Goal: Task Accomplishment & Management: Complete application form

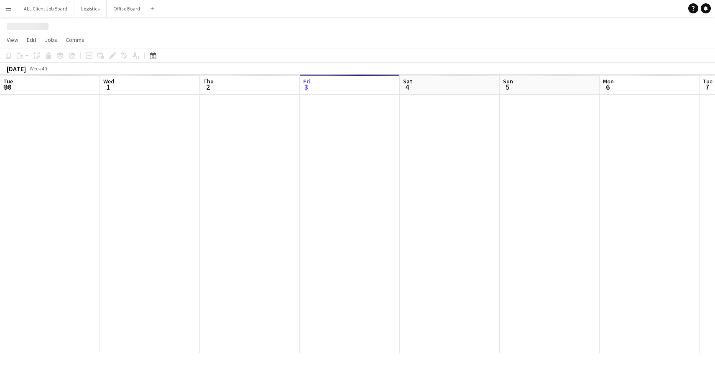
scroll to position [0, 200]
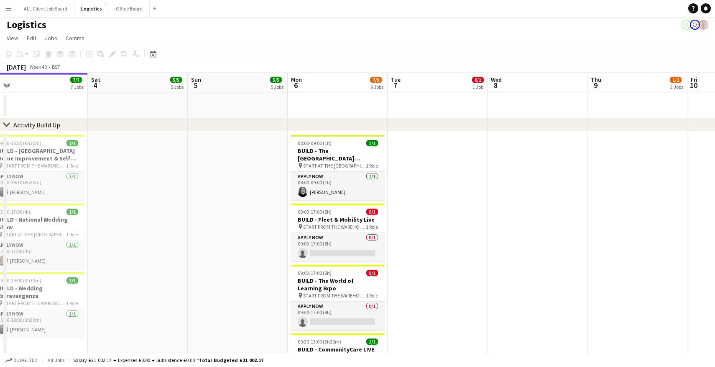
scroll to position [3, 0]
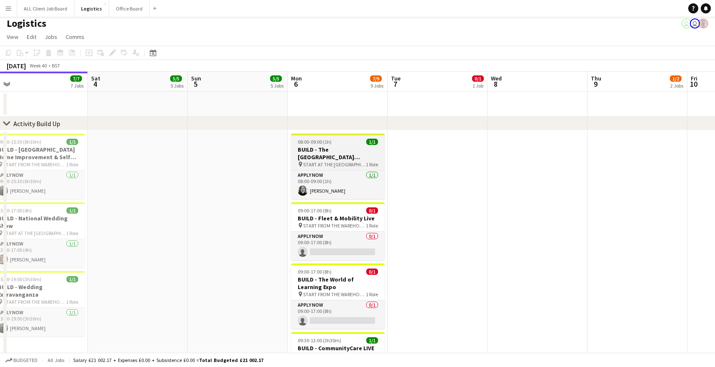
click at [336, 164] on span "START AT THE [GEOGRAPHIC_DATA]" at bounding box center [334, 164] width 63 height 6
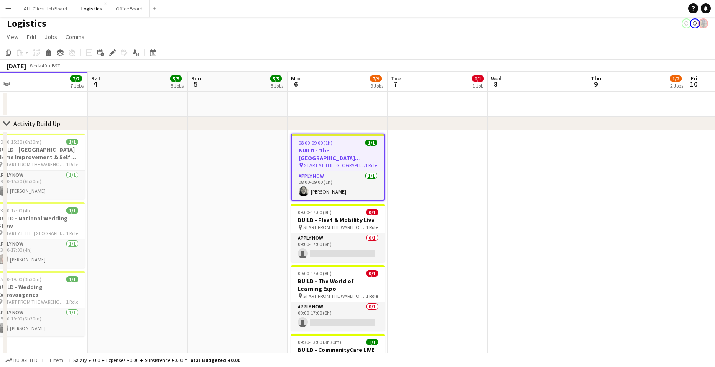
click at [336, 164] on span "START AT THE [GEOGRAPHIC_DATA]" at bounding box center [334, 165] width 61 height 6
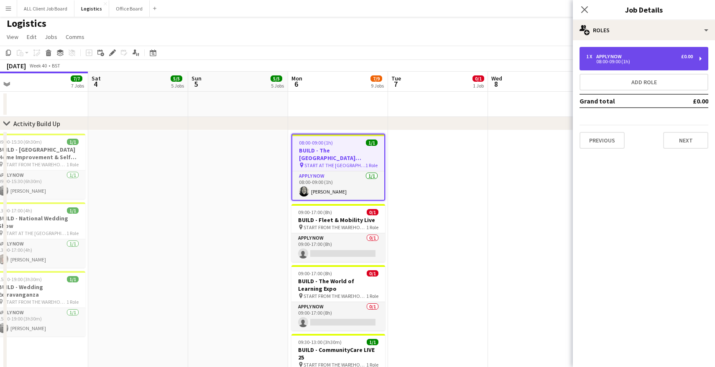
click at [606, 59] on div "08:00-09:00 (1h)" at bounding box center [640, 61] width 107 height 4
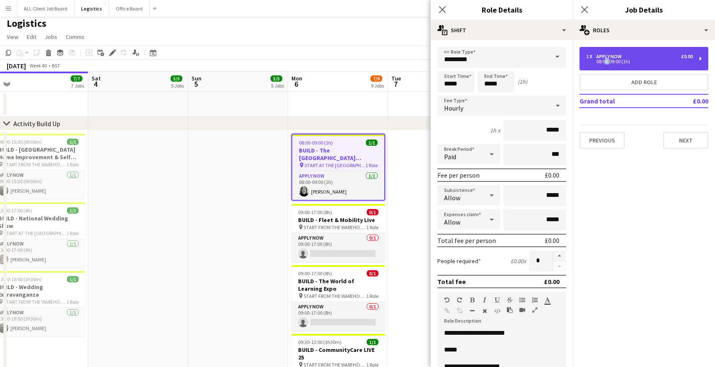
click at [606, 59] on div "08:00-09:00 (1h)" at bounding box center [640, 61] width 107 height 4
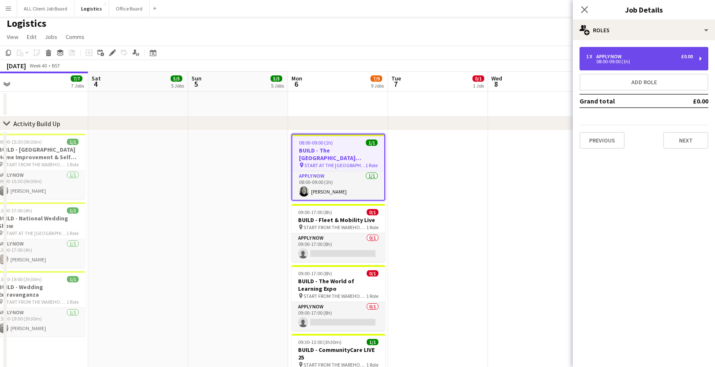
click at [620, 54] on div "APPLY NOW" at bounding box center [611, 57] width 29 height 6
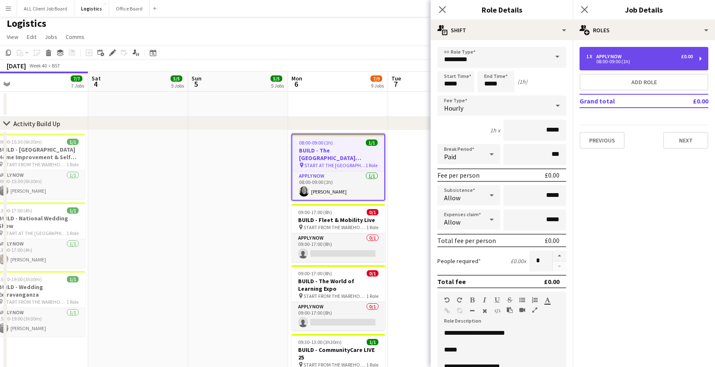
click at [620, 54] on div "APPLY NOW" at bounding box center [611, 57] width 29 height 6
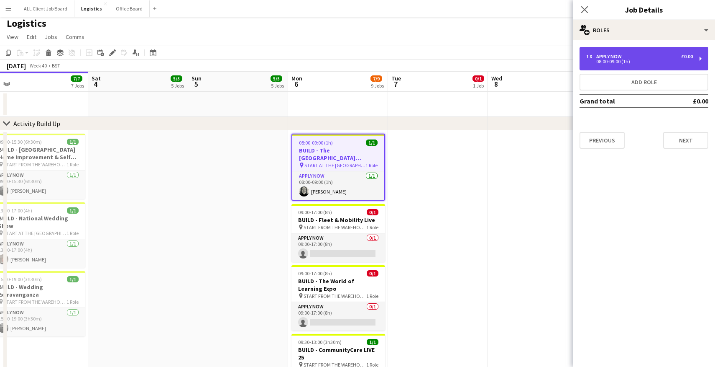
click at [620, 54] on div "APPLY NOW" at bounding box center [611, 57] width 29 height 6
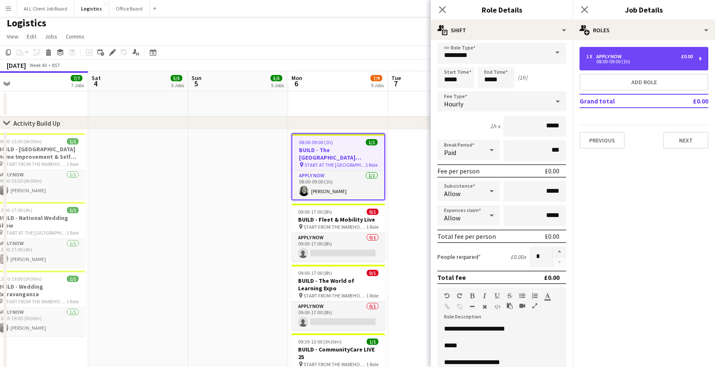
scroll to position [0, 0]
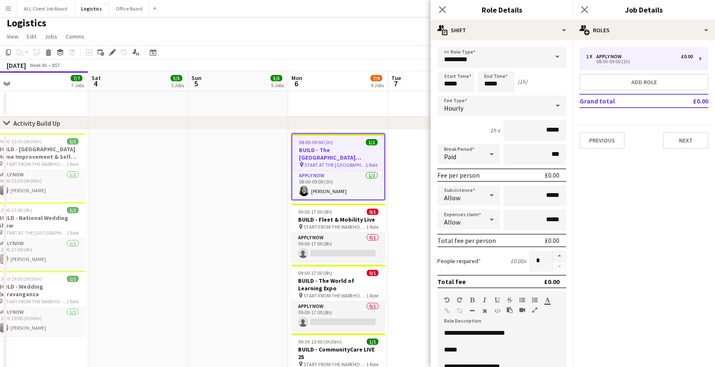
click at [427, 150] on app-date-cell at bounding box center [438, 346] width 100 height 432
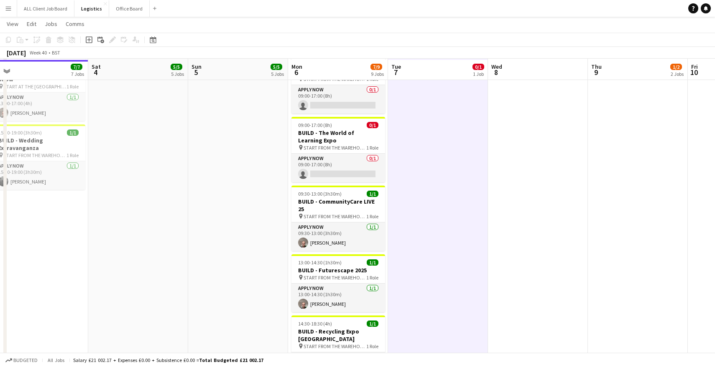
scroll to position [150, 0]
